Goal: Information Seeking & Learning: Learn about a topic

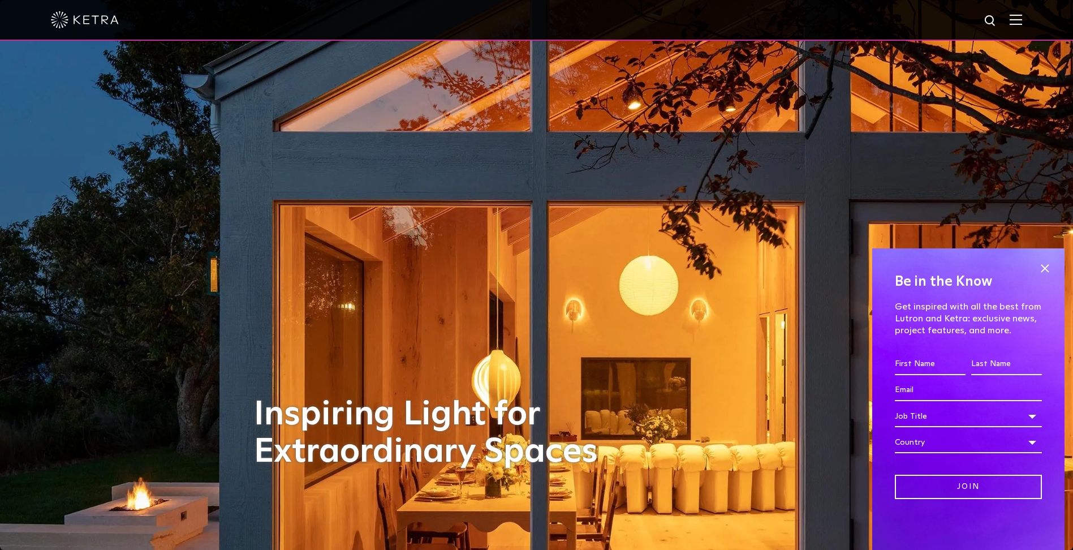
click at [1017, 21] on div at bounding box center [536, 20] width 971 height 40
click at [1022, 21] on img at bounding box center [1016, 19] width 12 height 11
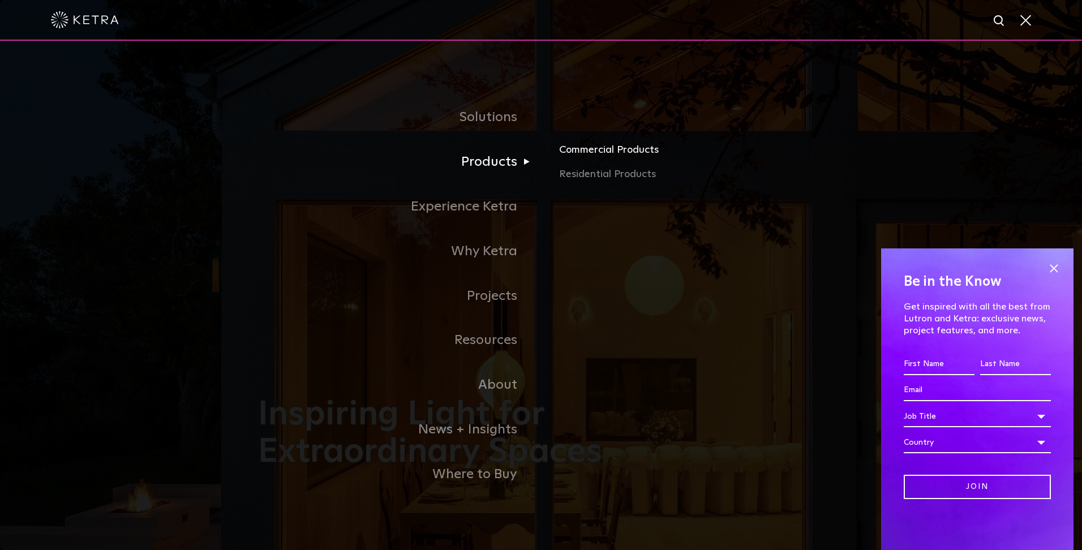
click at [585, 152] on link "Commercial Products" at bounding box center [691, 153] width 265 height 25
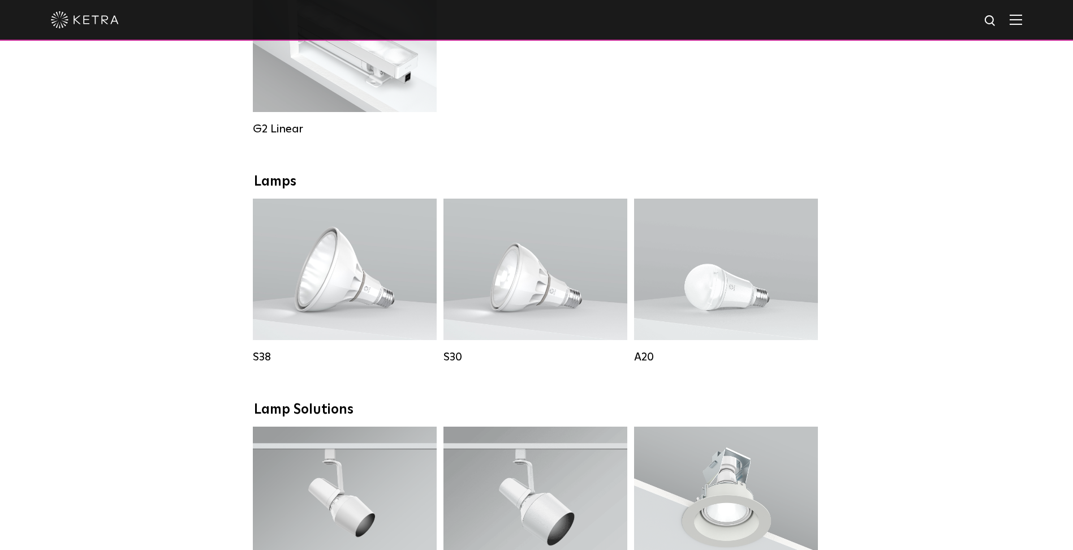
scroll to position [717, 0]
